Goal: Information Seeking & Learning: Learn about a topic

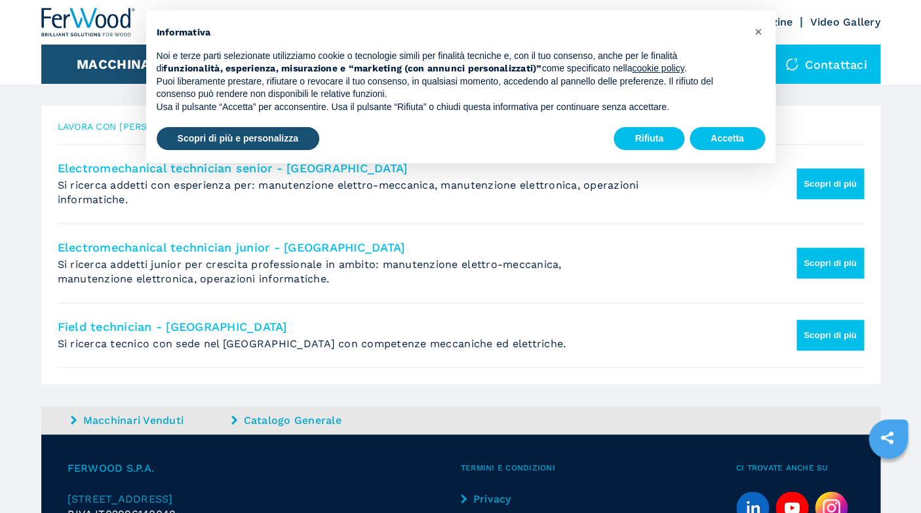
scroll to position [204, 0]
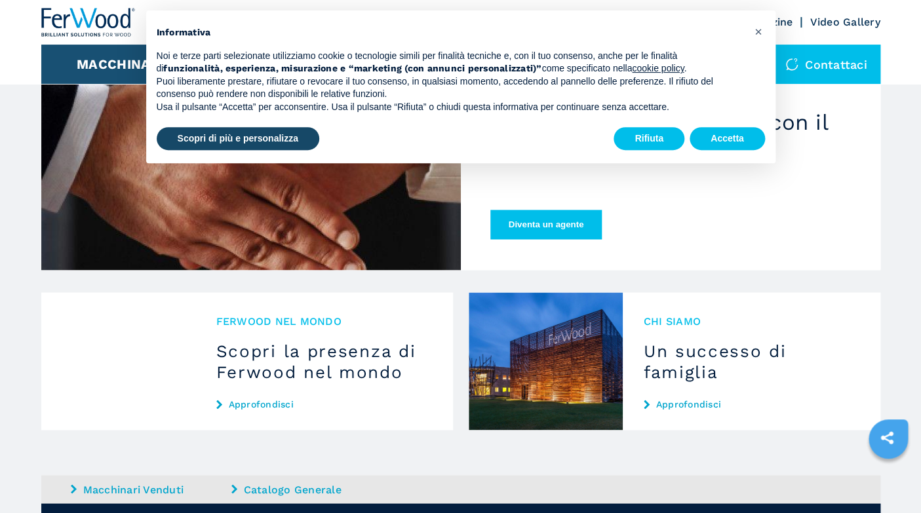
scroll to position [606, 0]
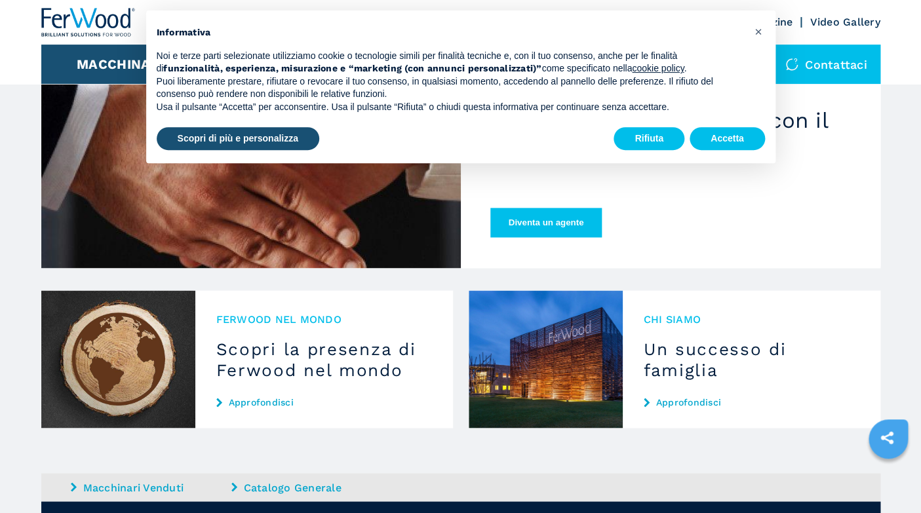
click at [506, 330] on img at bounding box center [546, 359] width 154 height 138
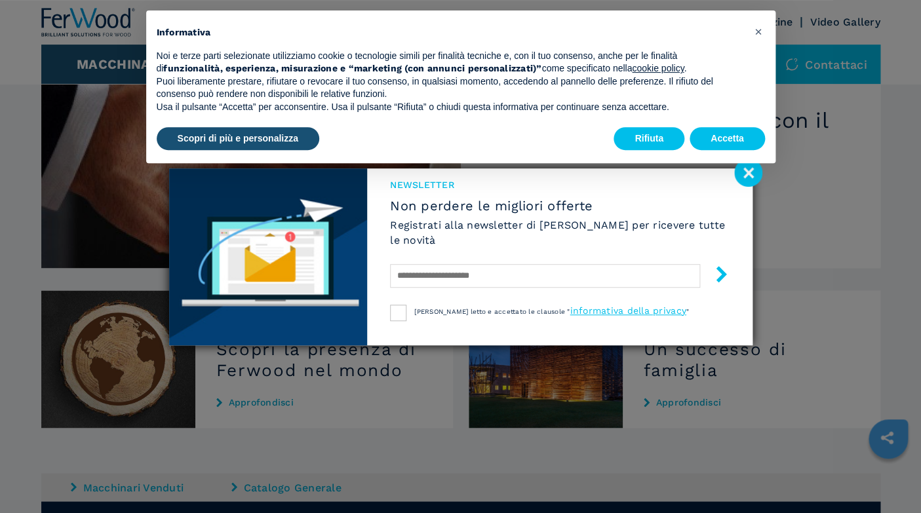
click at [684, 380] on div "NEWSLETTER Non perdere le migliori offerte Registrati alla newsletter di [PERSO…" at bounding box center [460, 256] width 921 height 513
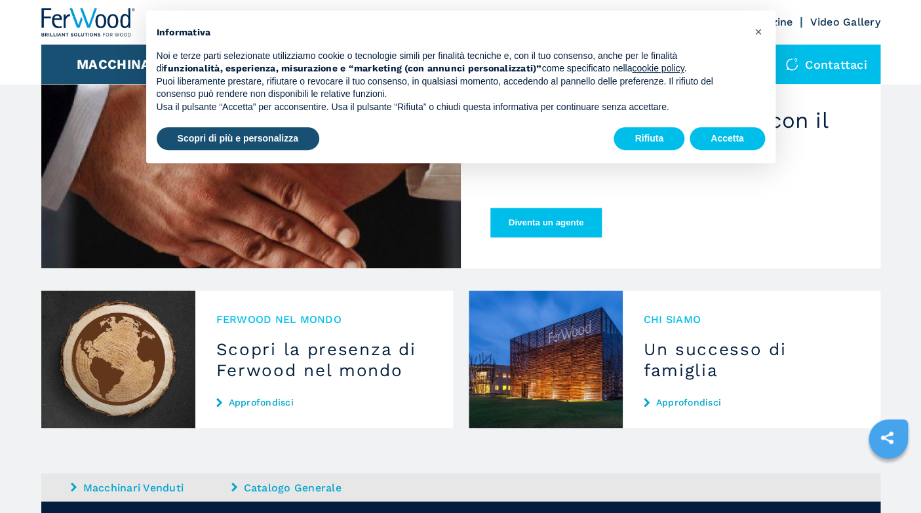
click at [684, 396] on link "Approfondisci" at bounding box center [752, 401] width 216 height 10
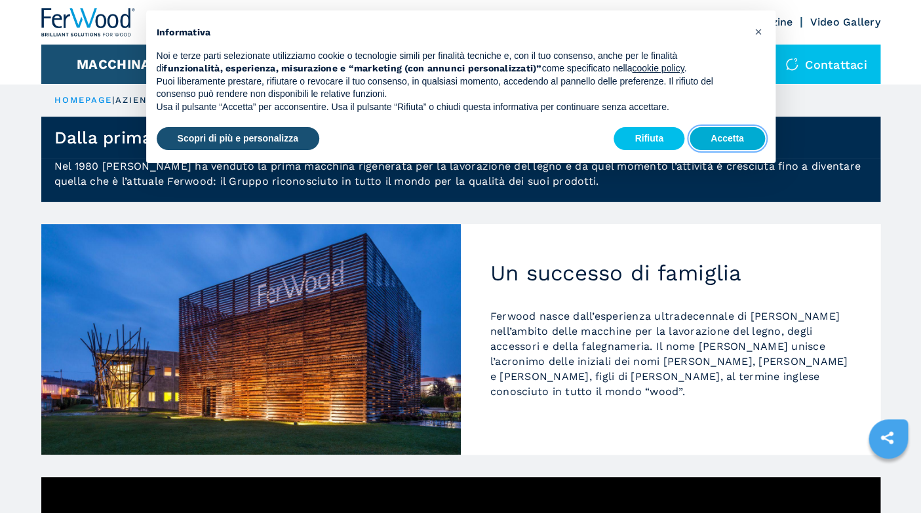
click at [706, 143] on button "Accetta" at bounding box center [726, 139] width 75 height 24
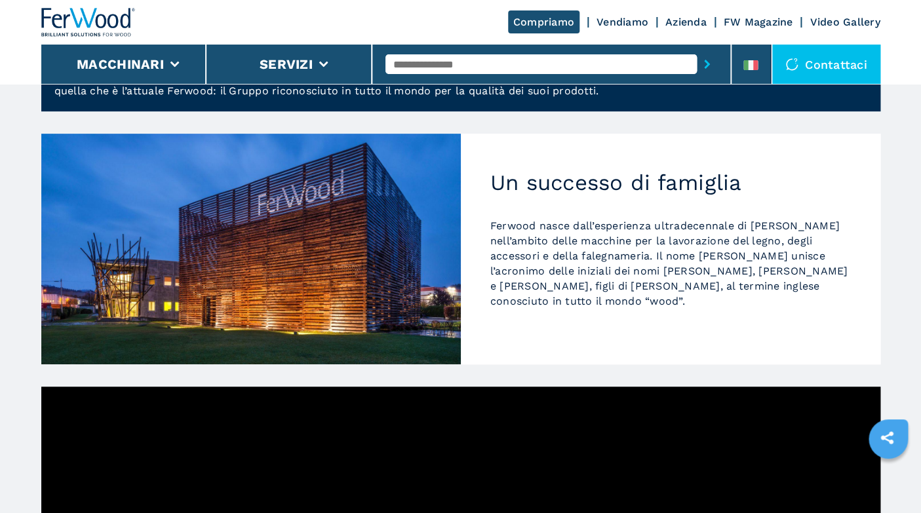
scroll to position [88, 0]
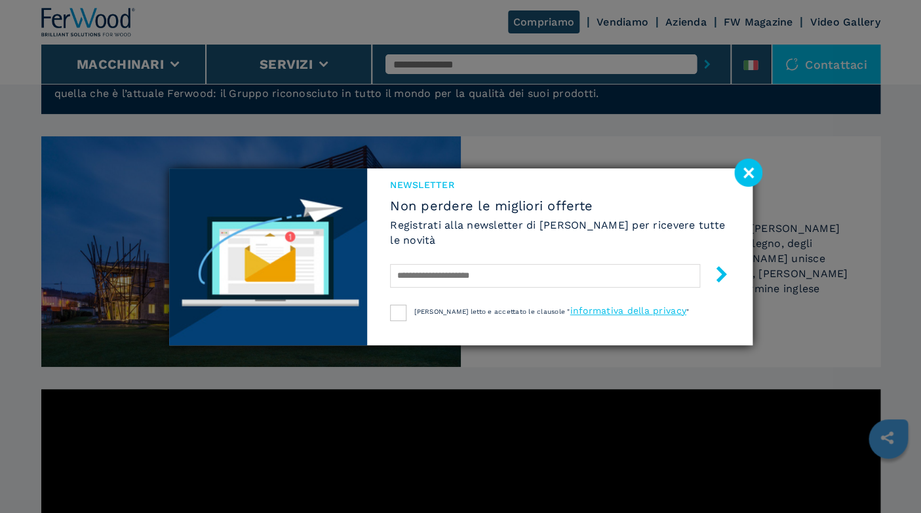
click at [739, 174] on image at bounding box center [748, 173] width 28 height 28
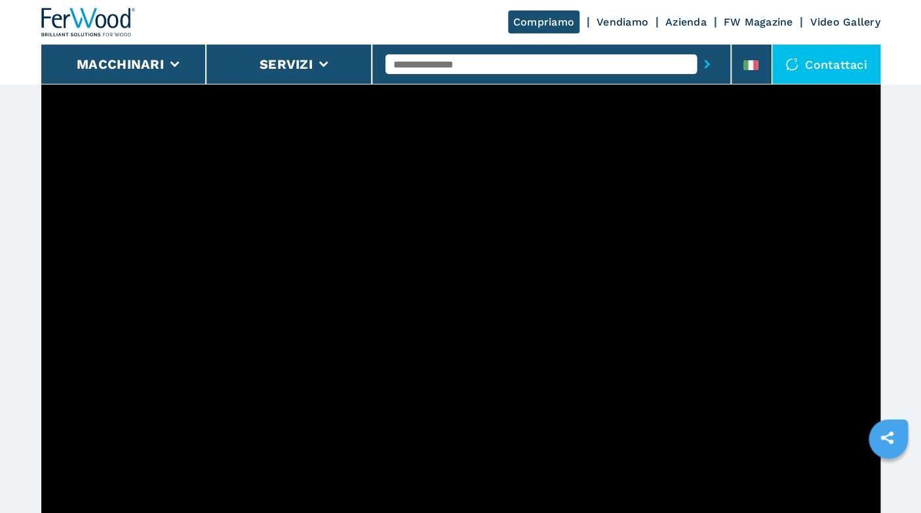
scroll to position [410, 0]
